Goal: Navigation & Orientation: Find specific page/section

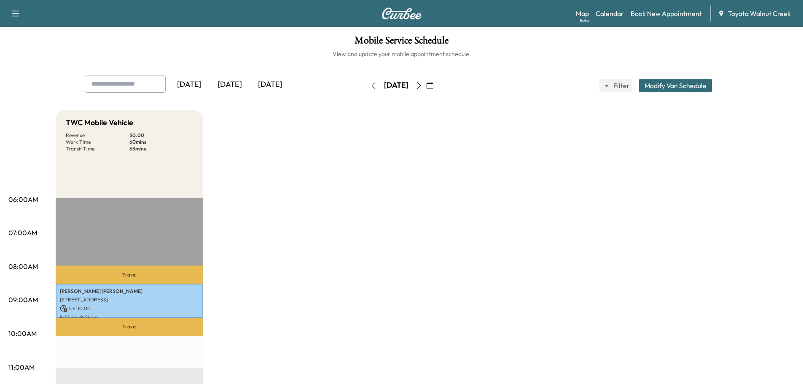
click at [234, 82] on div "[DATE]" at bounding box center [229, 84] width 40 height 19
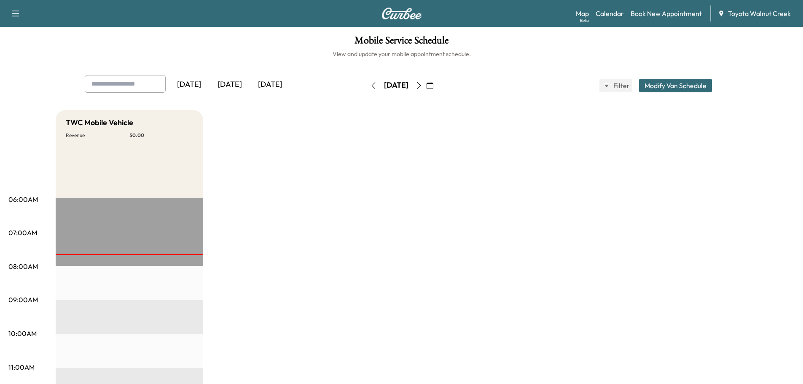
click at [274, 80] on div "[DATE]" at bounding box center [270, 84] width 40 height 19
click at [232, 86] on div "[DATE]" at bounding box center [229, 84] width 40 height 19
click at [366, 80] on button "button" at bounding box center [373, 85] width 14 height 13
click at [284, 86] on div "[DATE]" at bounding box center [270, 84] width 40 height 19
click at [240, 91] on div "[DATE]" at bounding box center [229, 84] width 40 height 19
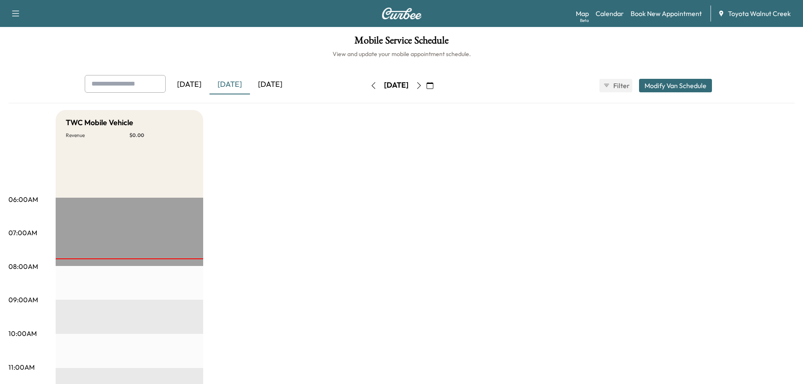
click at [276, 82] on div "[DATE]" at bounding box center [270, 84] width 40 height 19
click at [236, 83] on div "[DATE]" at bounding box center [229, 84] width 40 height 19
click at [268, 83] on div "[DATE]" at bounding box center [270, 84] width 40 height 19
click at [236, 83] on div "[DATE]" at bounding box center [229, 84] width 40 height 19
